Goal: Check status: Check status

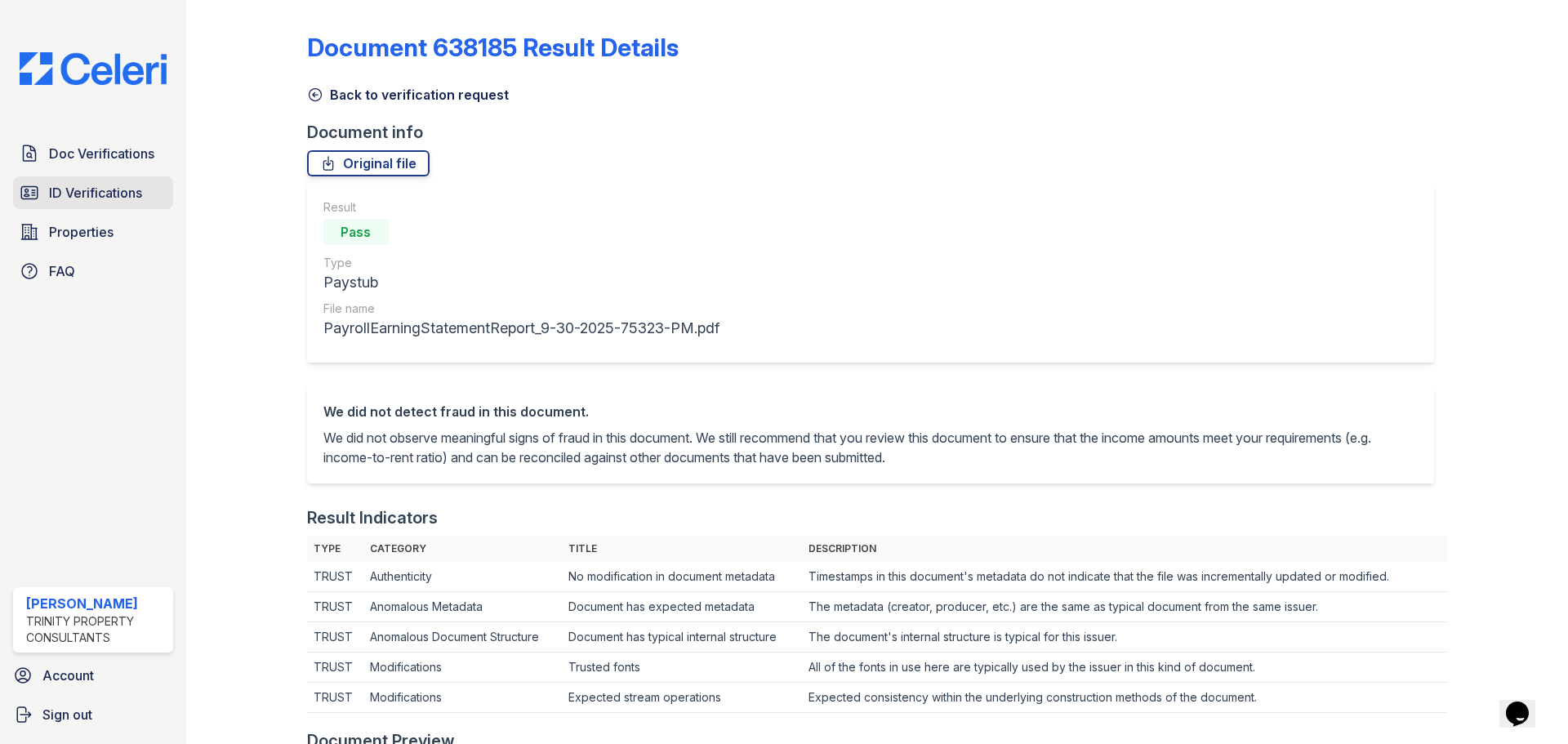
drag, startPoint x: 0, startPoint y: 0, endPoint x: 90, endPoint y: 189, distance: 209.3
click at [90, 189] on span "ID Verifications" at bounding box center [96, 192] width 93 height 20
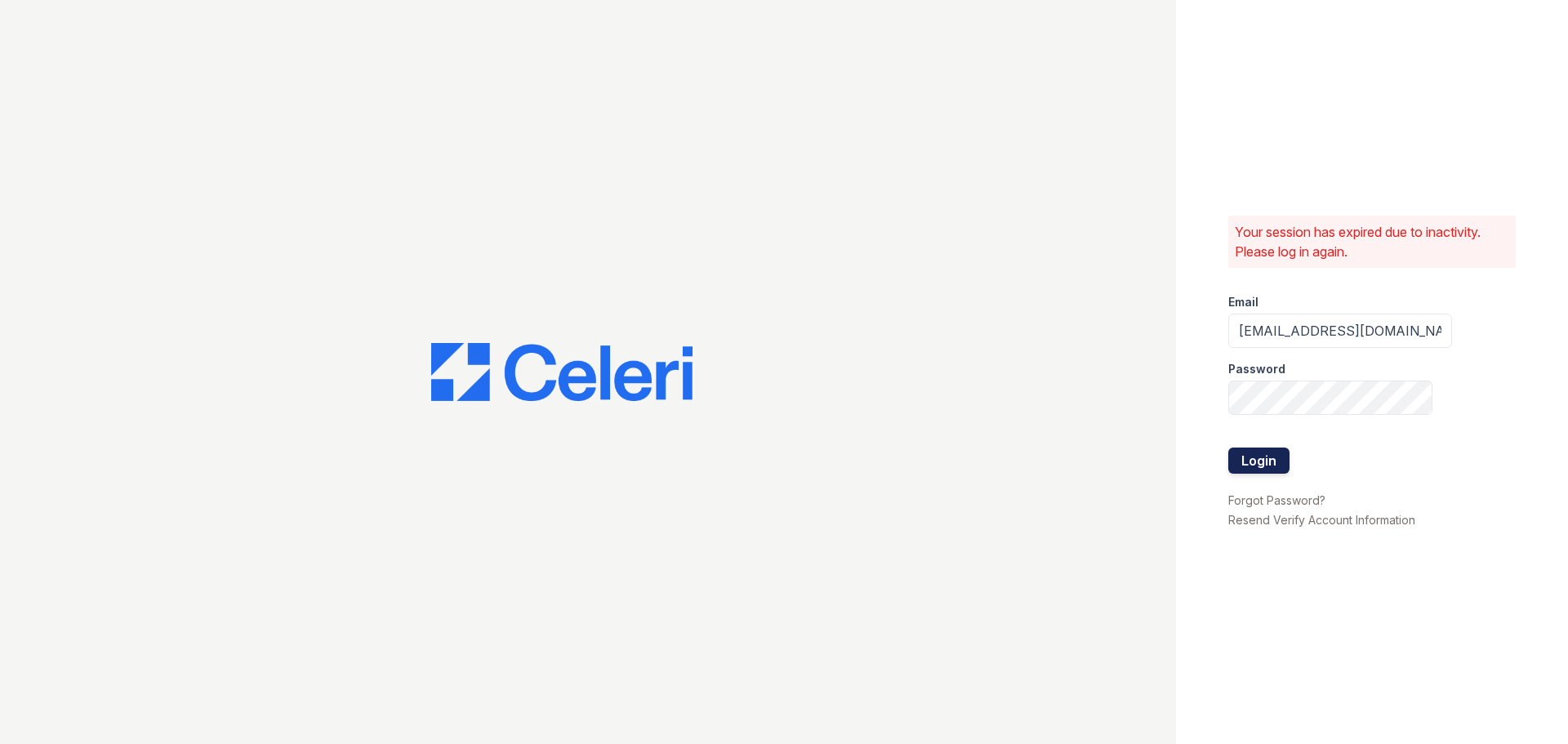
click at [1261, 469] on button "Login" at bounding box center [1258, 461] width 61 height 26
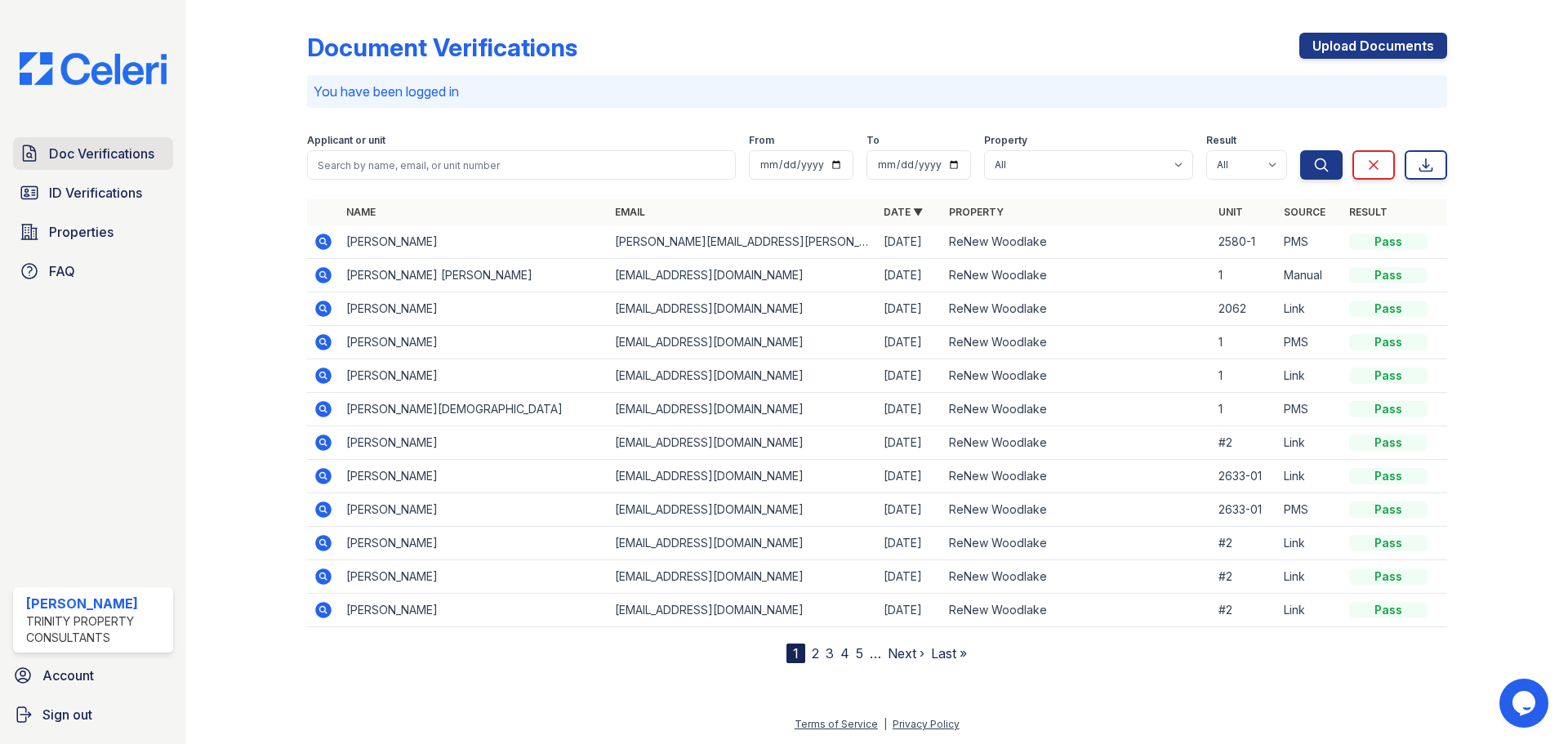
click at [96, 147] on span "Doc Verifications" at bounding box center [102, 154] width 106 height 20
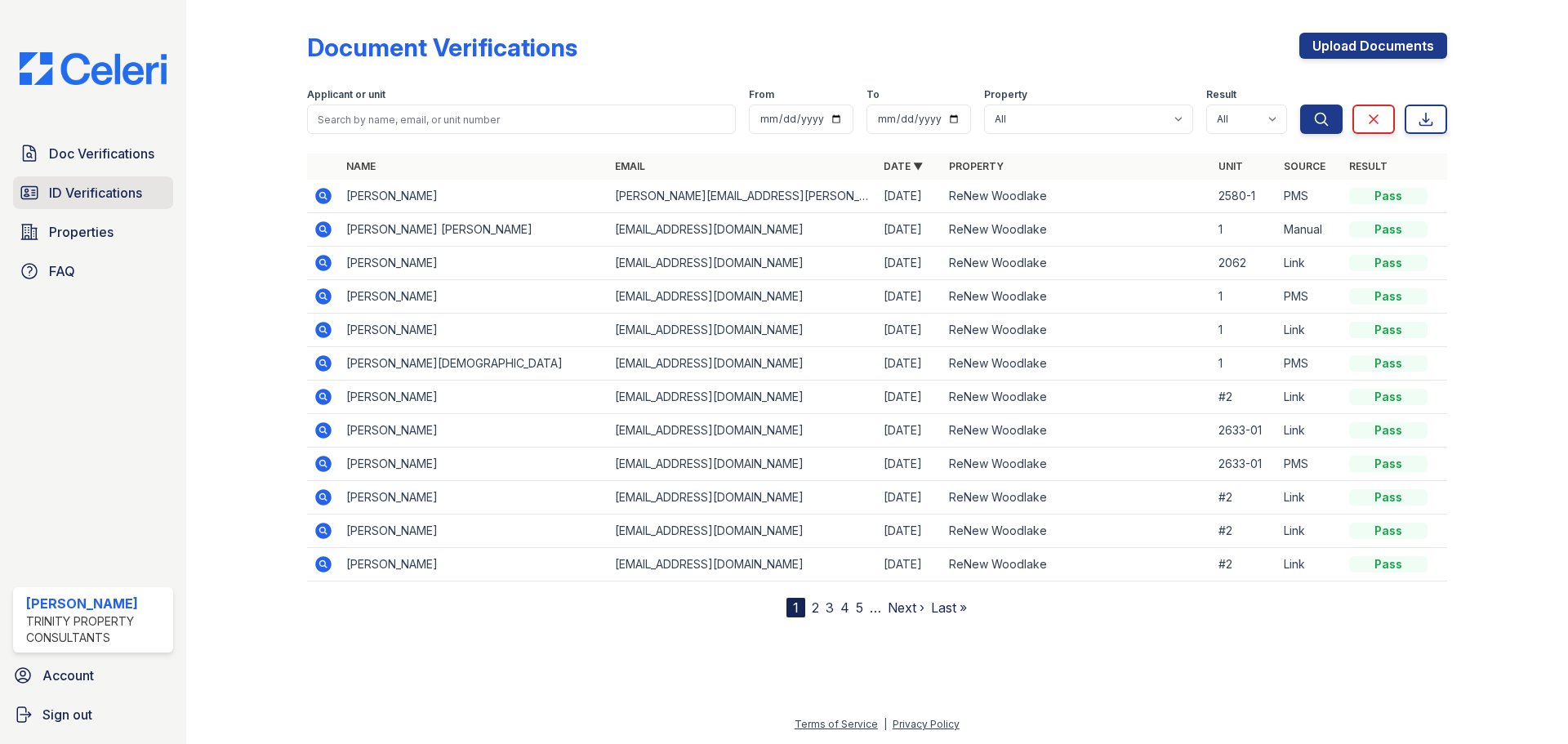
click at [116, 186] on span "ID Verifications" at bounding box center [96, 192] width 93 height 20
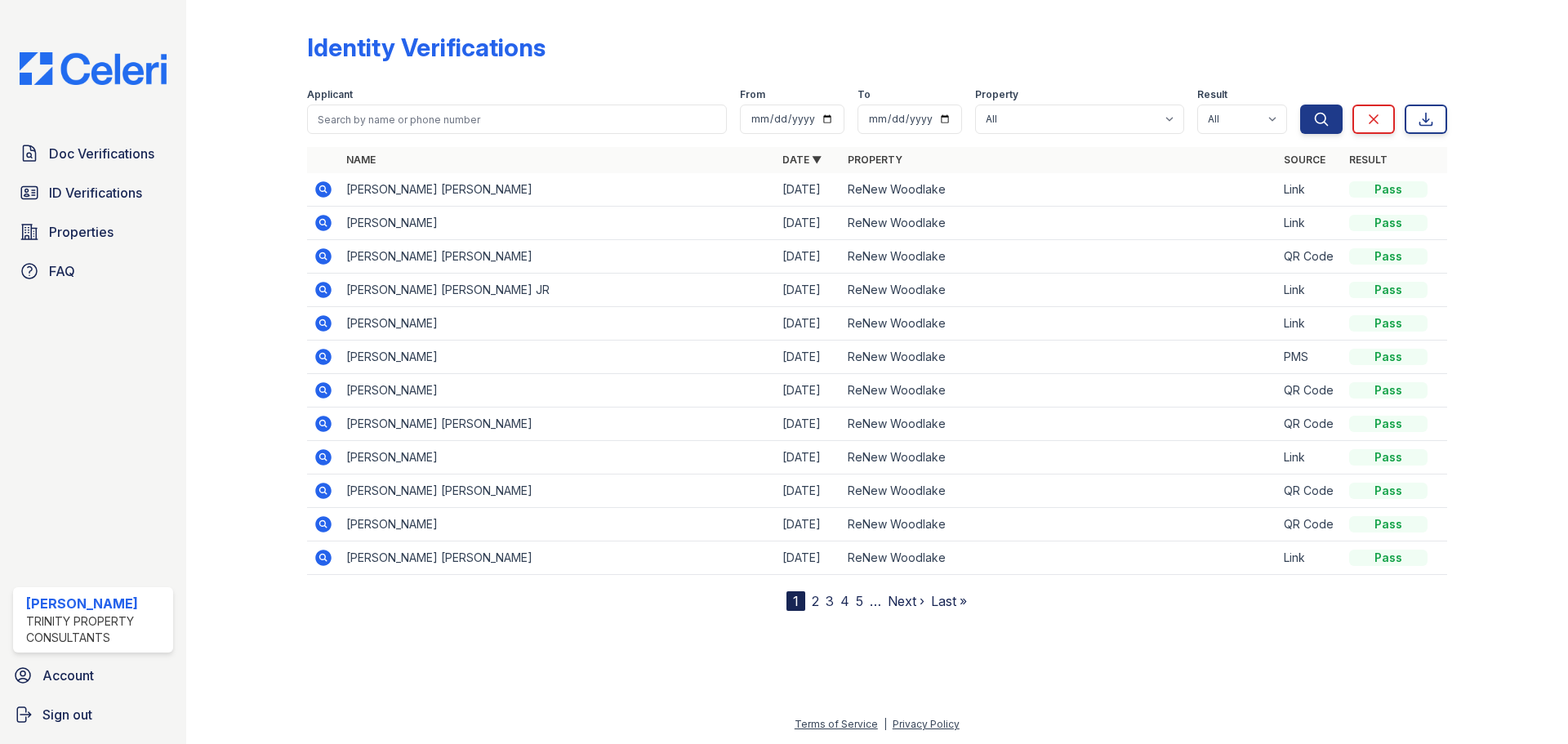
click at [321, 219] on icon at bounding box center [323, 223] width 20 height 20
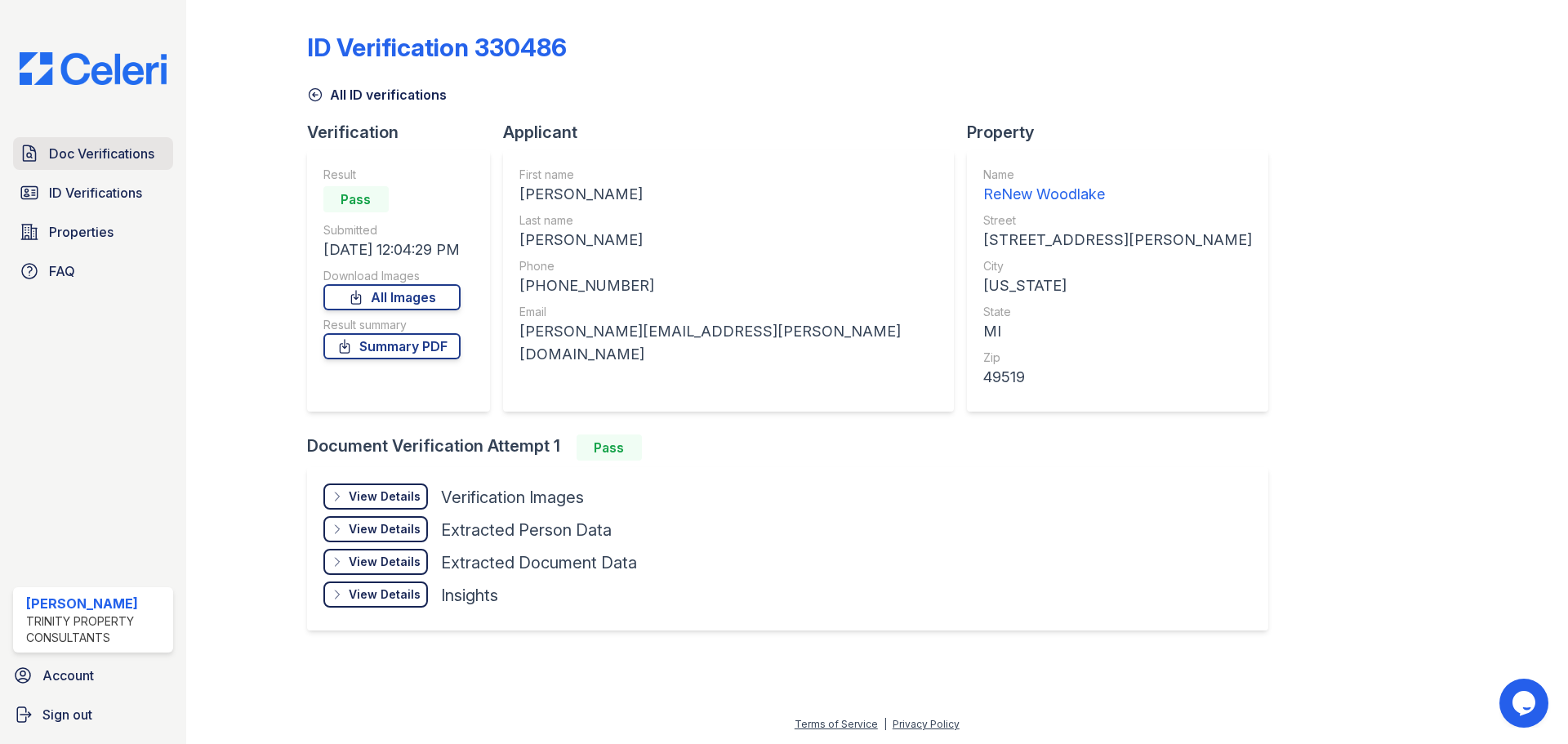
click at [129, 164] on link "Doc Verifications" at bounding box center [93, 154] width 160 height 33
